Goal: Task Accomplishment & Management: Manage account settings

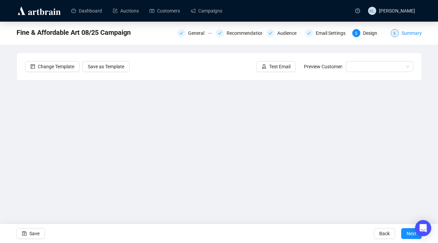
click at [403, 32] on div "Summary" at bounding box center [412, 33] width 20 height 8
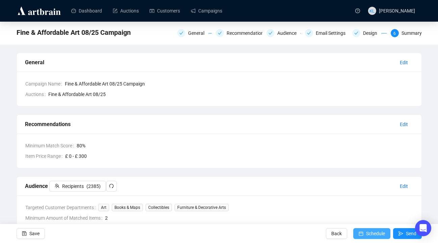
click at [367, 229] on span "Schedule" at bounding box center [375, 233] width 19 height 19
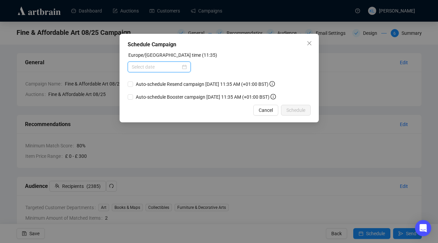
click at [144, 66] on input at bounding box center [156, 66] width 49 height 7
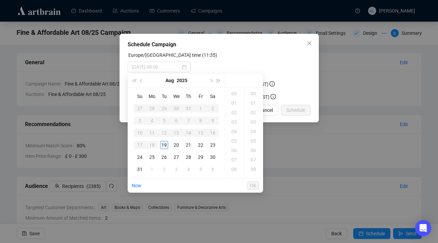
click at [164, 145] on div "19" at bounding box center [164, 145] width 8 height 8
click at [234, 160] on div "19" at bounding box center [235, 159] width 16 height 9
click at [254, 137] on div "30" at bounding box center [254, 139] width 16 height 9
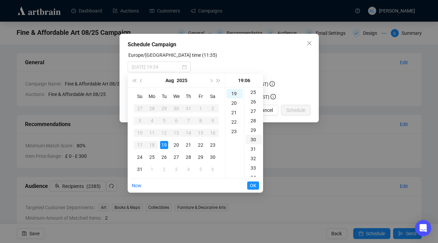
scroll to position [284, 0]
type input "[DATE] 19:30"
click at [250, 188] on span "OK" at bounding box center [253, 185] width 6 height 13
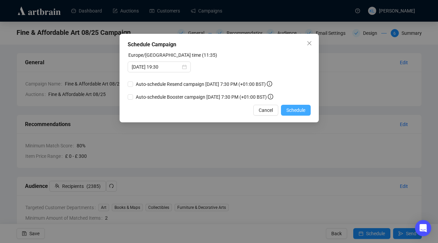
click at [294, 112] on span "Schedule" at bounding box center [295, 109] width 19 height 7
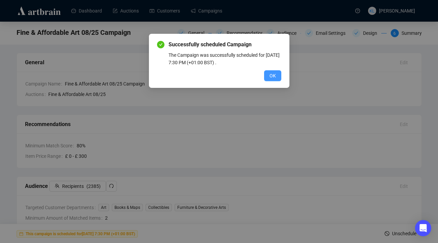
click at [267, 74] on button "OK" at bounding box center [272, 75] width 17 height 11
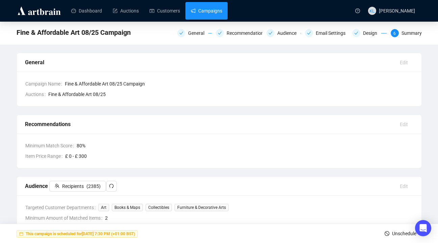
click at [213, 11] on link "Campaigns" at bounding box center [206, 11] width 31 height 18
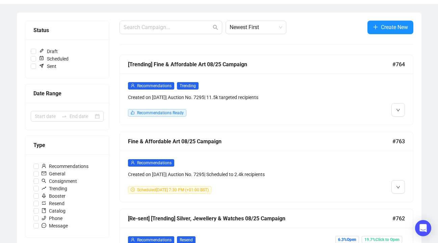
scroll to position [79, 0]
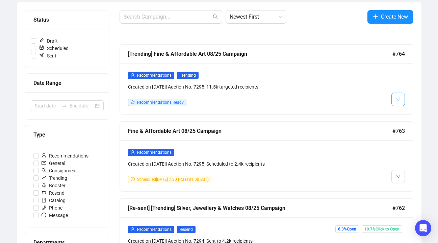
click at [400, 100] on icon "down" at bounding box center [398, 100] width 4 height 4
click at [396, 110] on div "Recommendations Trending Created on [DATE] | Auction No. 7295 | 11.5k targeted …" at bounding box center [266, 88] width 293 height 51
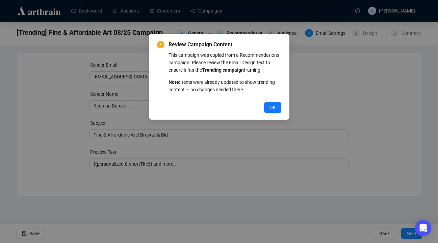
click at [275, 108] on div "Review Campaign Content This campaign was copied from a Recommendations campaig…" at bounding box center [219, 77] width 124 height 72
click at [277, 113] on button "OK" at bounding box center [272, 107] width 17 height 11
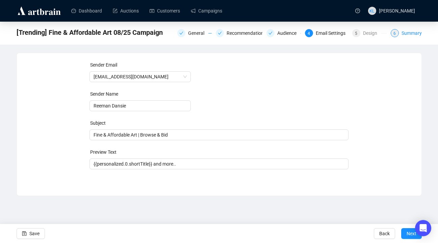
click at [399, 33] on div "6 Summary" at bounding box center [406, 33] width 31 height 8
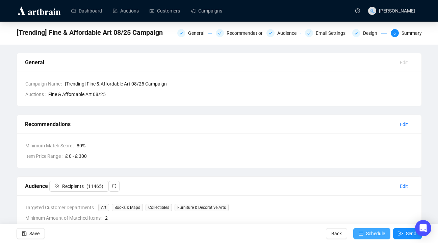
click at [362, 229] on button "Schedule" at bounding box center [371, 233] width 37 height 11
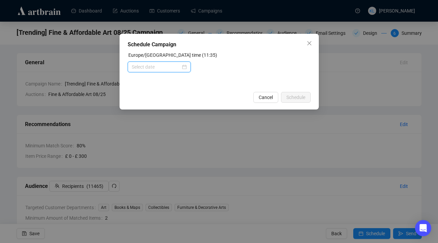
click at [160, 69] on input at bounding box center [156, 66] width 49 height 7
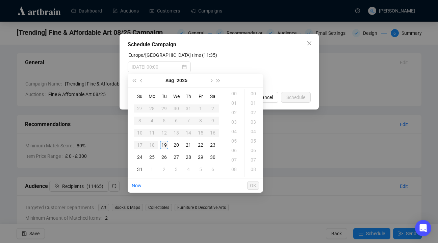
click at [166, 145] on div "19" at bounding box center [164, 145] width 8 height 8
click at [235, 157] on div "19" at bounding box center [235, 159] width 16 height 9
click at [254, 164] on div "30" at bounding box center [254, 166] width 16 height 9
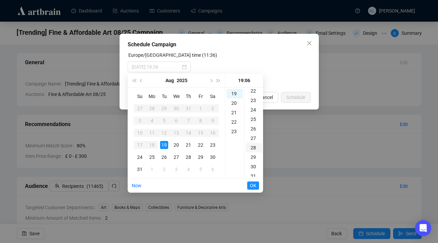
scroll to position [284, 0]
type input "[DATE] 19:30"
click at [255, 183] on span "OK" at bounding box center [253, 185] width 6 height 13
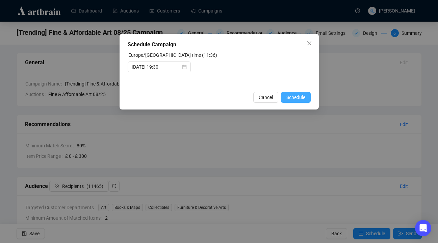
click at [294, 98] on span "Schedule" at bounding box center [295, 97] width 19 height 7
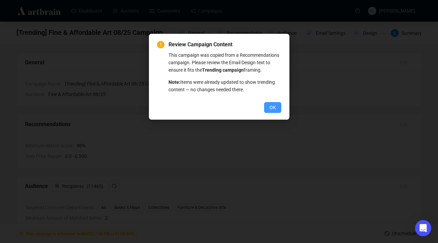
click at [274, 111] on span "OK" at bounding box center [273, 107] width 6 height 7
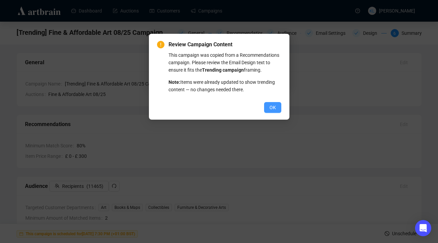
click at [271, 111] on span "OK" at bounding box center [273, 107] width 6 height 7
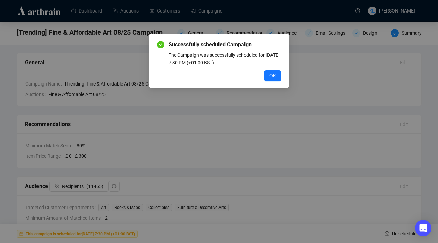
click at [269, 69] on div "Successfully scheduled Campaign The Campaign was successfully scheduled for [DA…" at bounding box center [219, 61] width 124 height 41
click at [281, 80] on div "OK" at bounding box center [219, 75] width 124 height 11
click at [273, 73] on span "OK" at bounding box center [273, 75] width 6 height 7
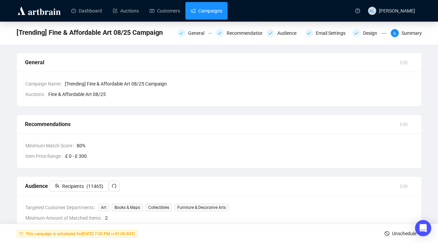
click at [207, 15] on link "Campaigns" at bounding box center [206, 11] width 31 height 18
